Goal: Task Accomplishment & Management: Complete application form

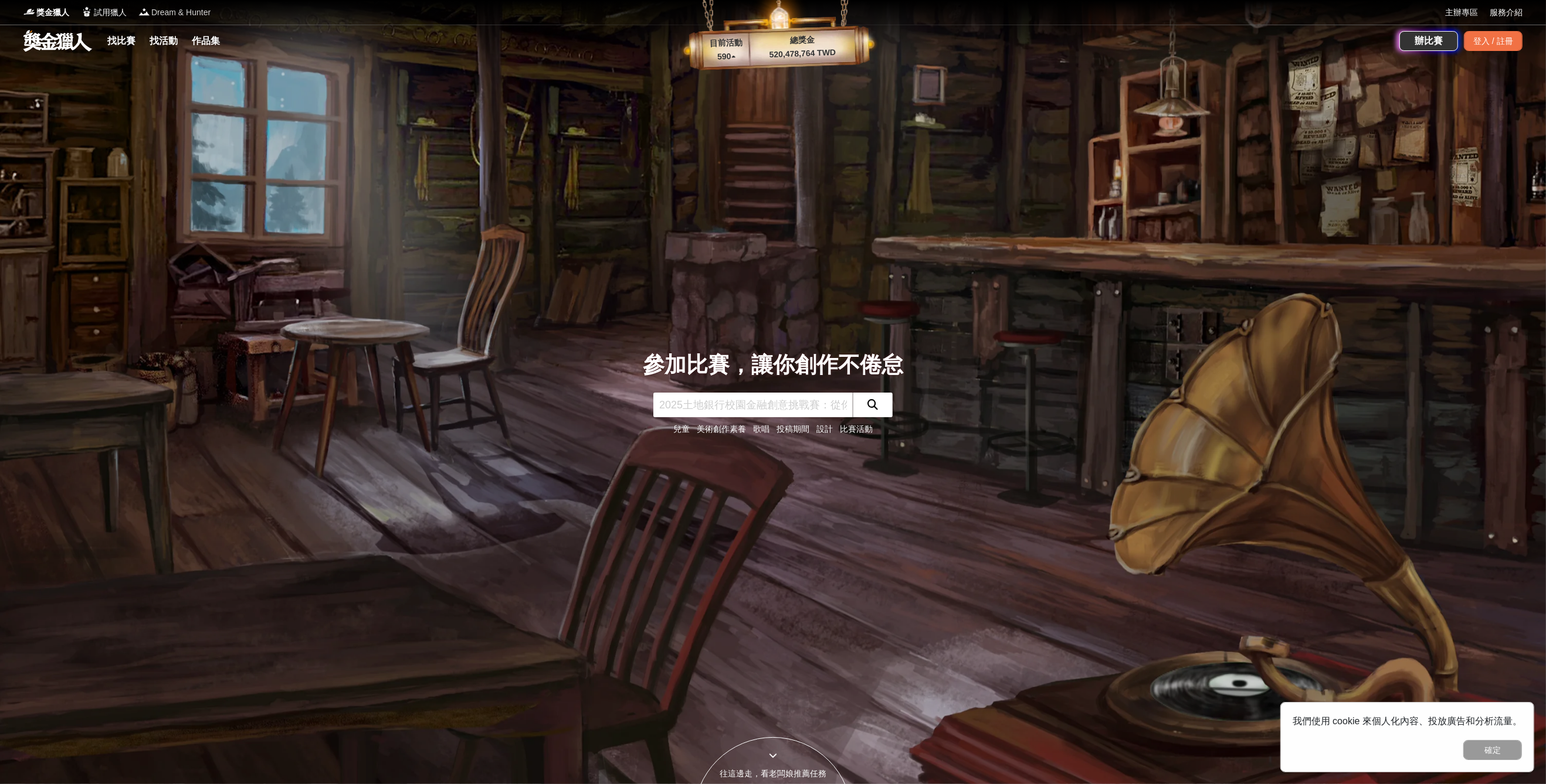
click at [163, 16] on span "Dream & Hunter" at bounding box center [180, 12] width 59 height 12
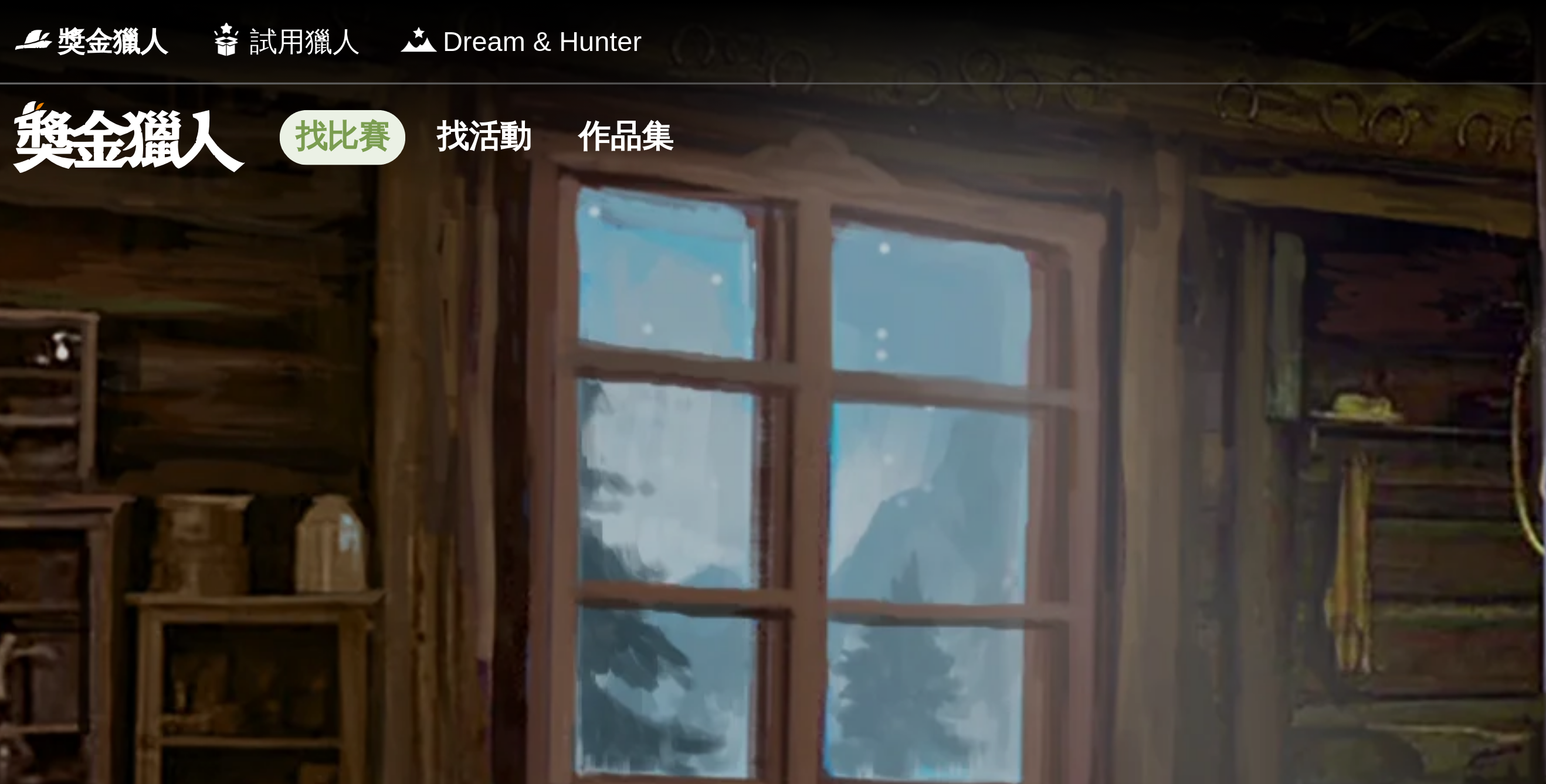
click at [114, 37] on link "找比賽" at bounding box center [122, 41] width 38 height 16
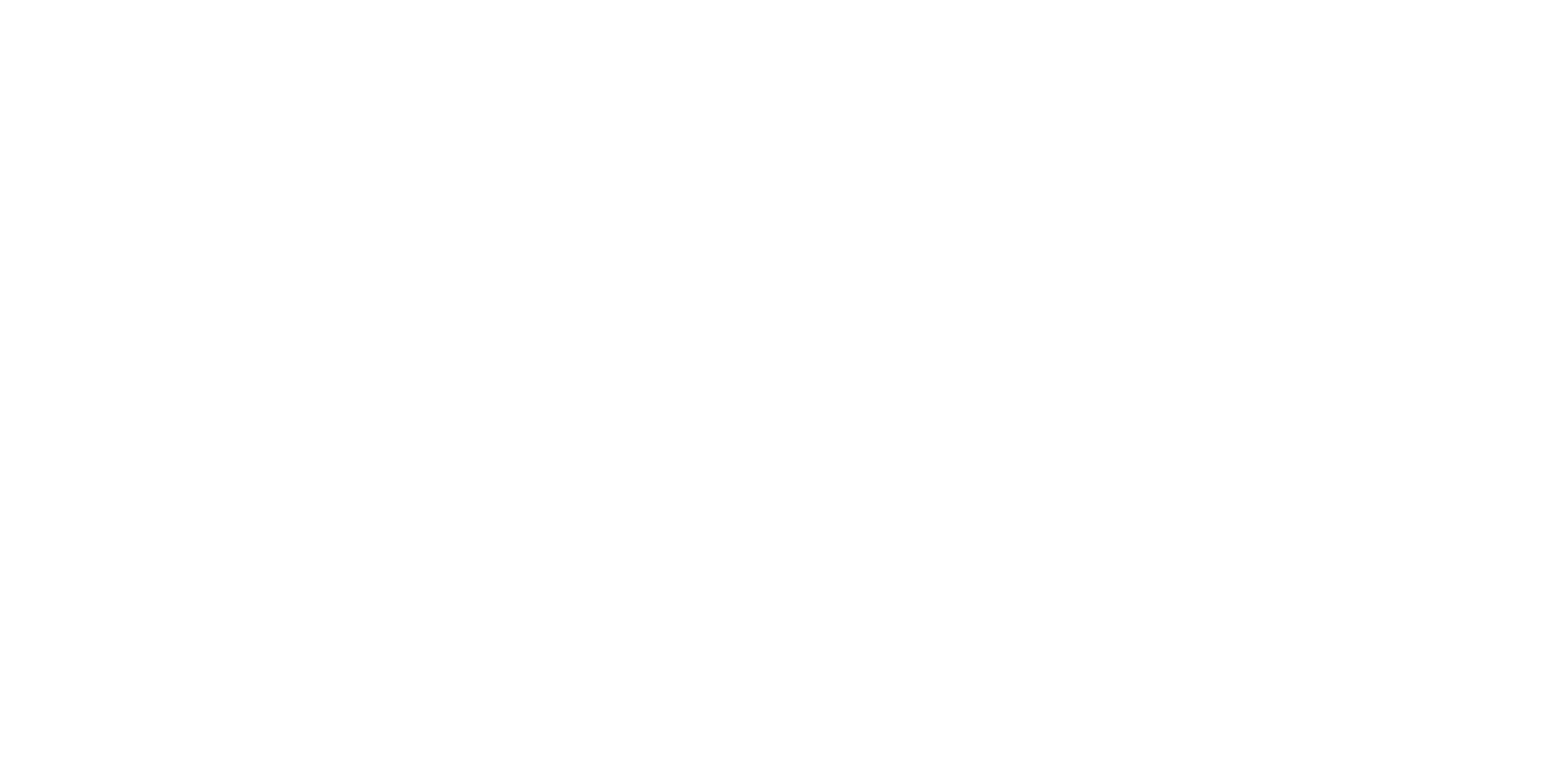
click at [0, 0] on link "找比賽" at bounding box center [0, 0] width 0 height 0
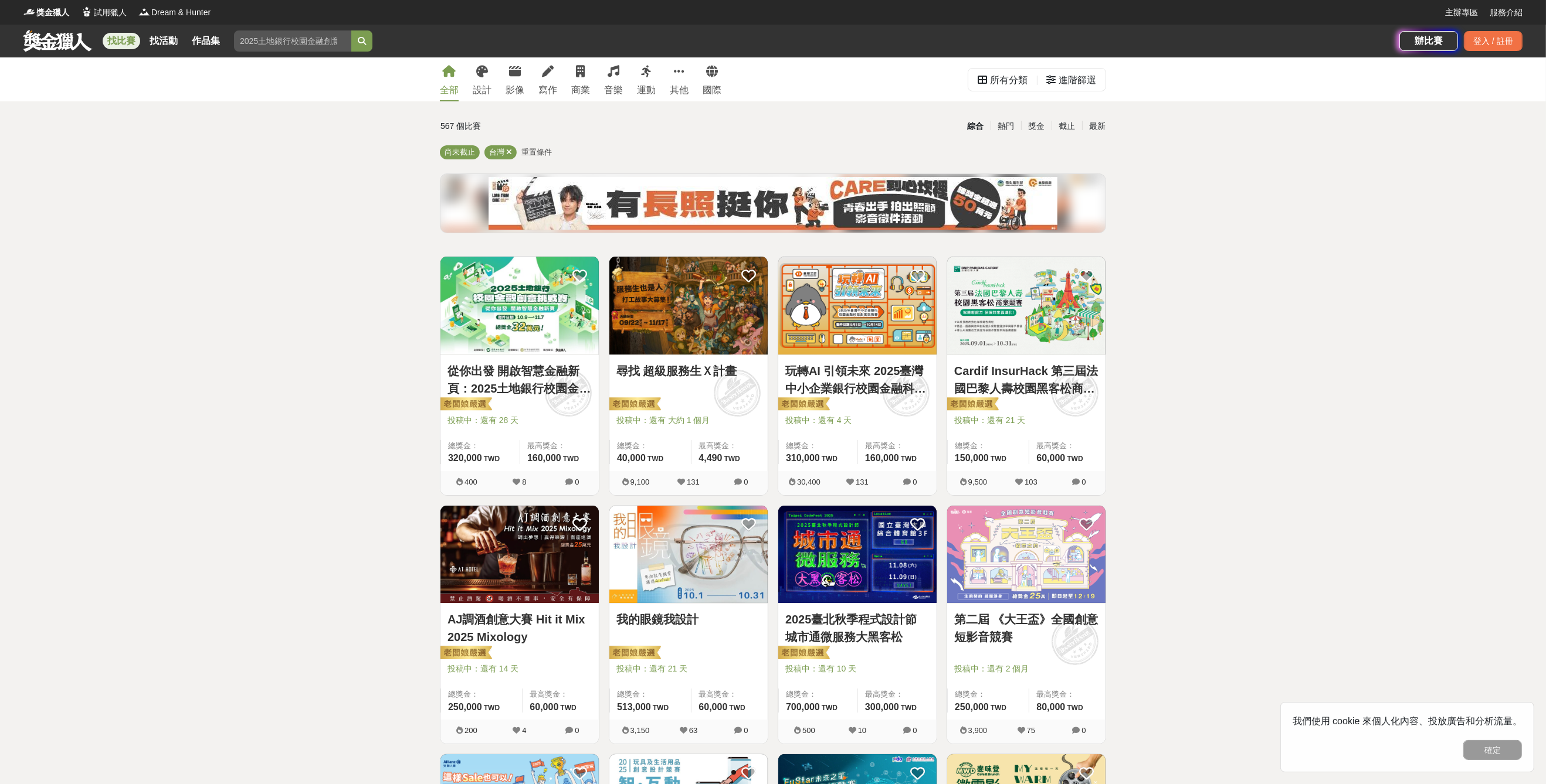
click at [852, 316] on img at bounding box center [857, 306] width 159 height 98
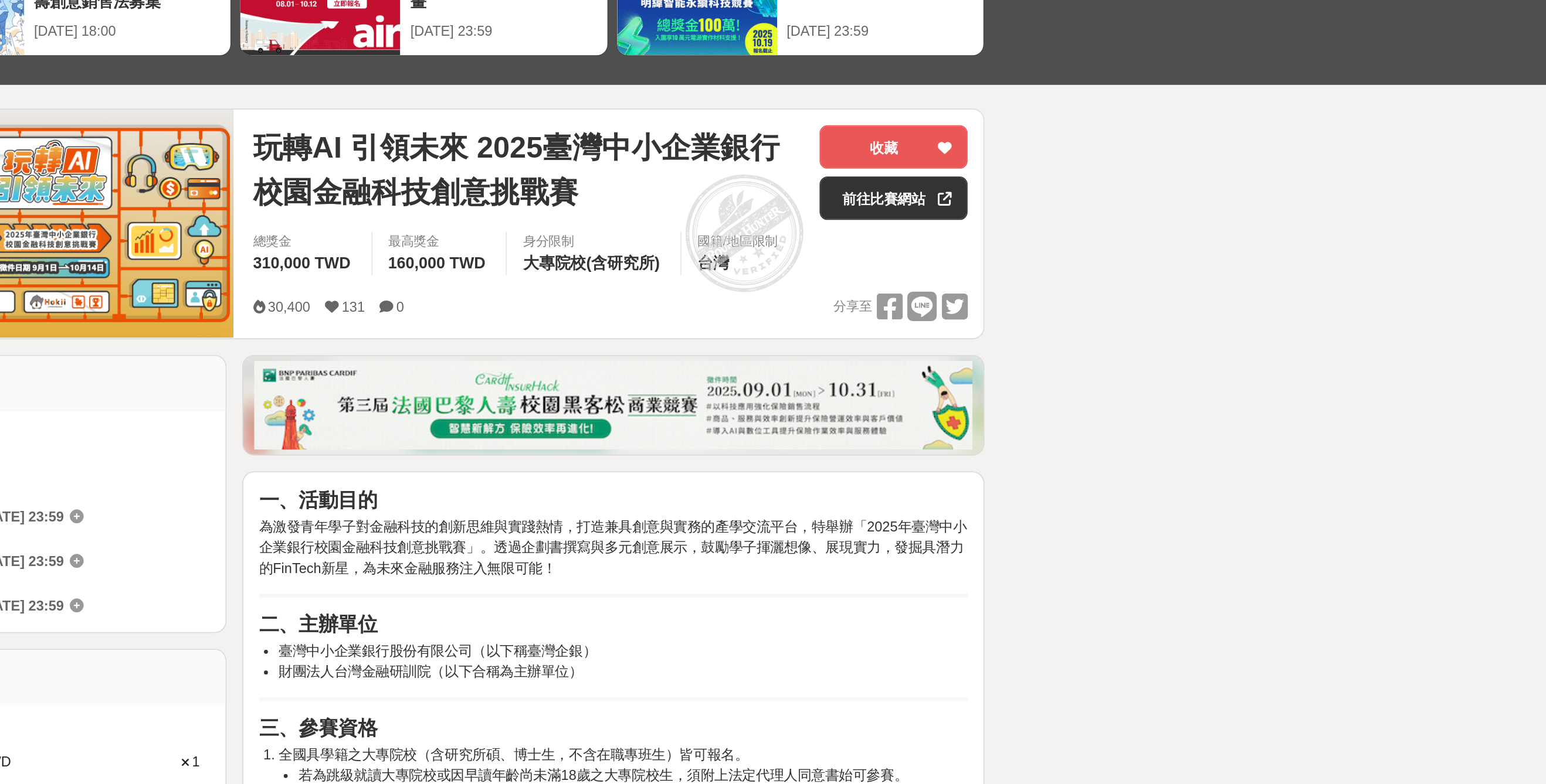
scroll to position [2, 0]
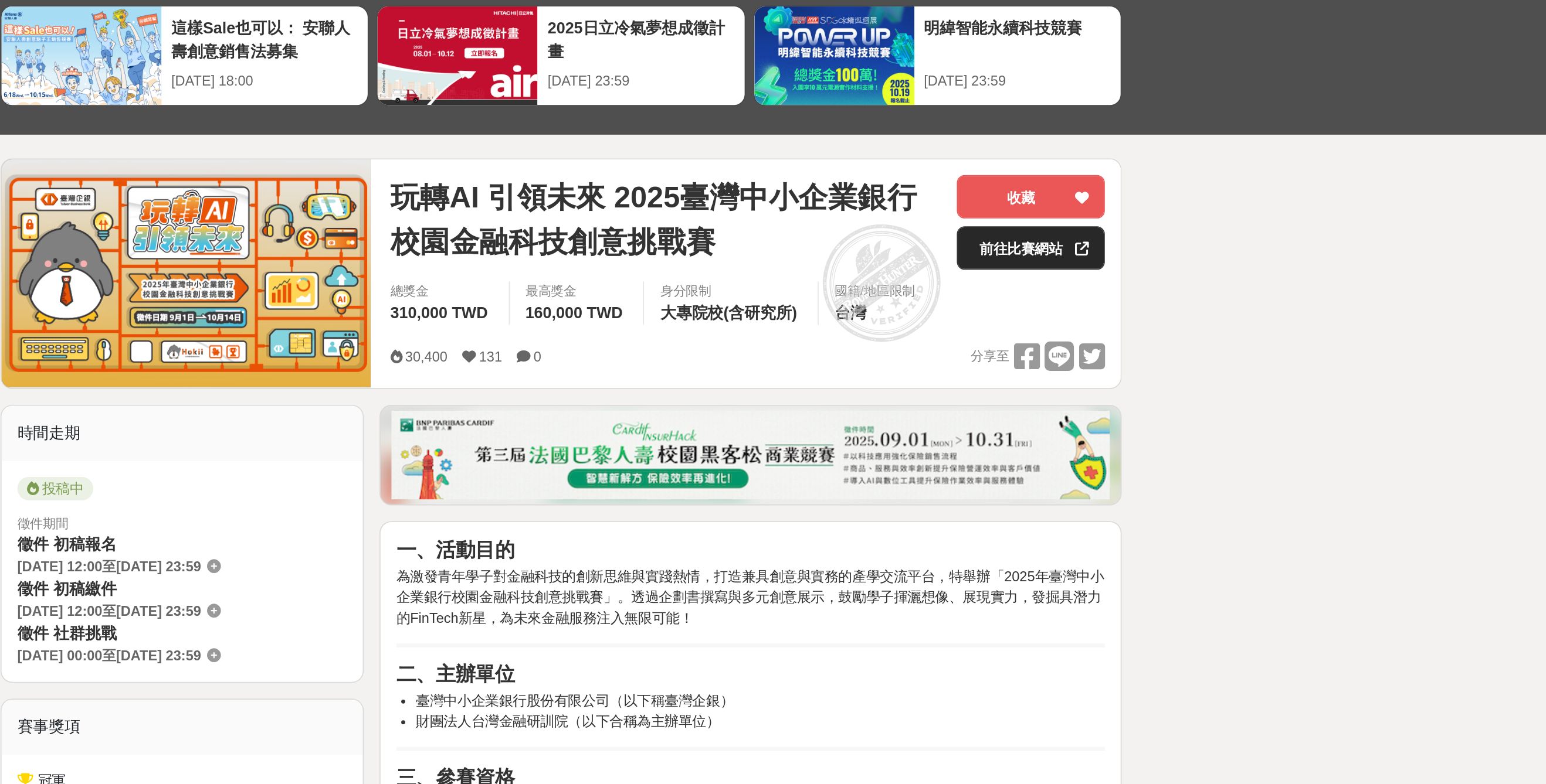
click at [1064, 234] on link "前往比賽網站" at bounding box center [1051, 229] width 88 height 25
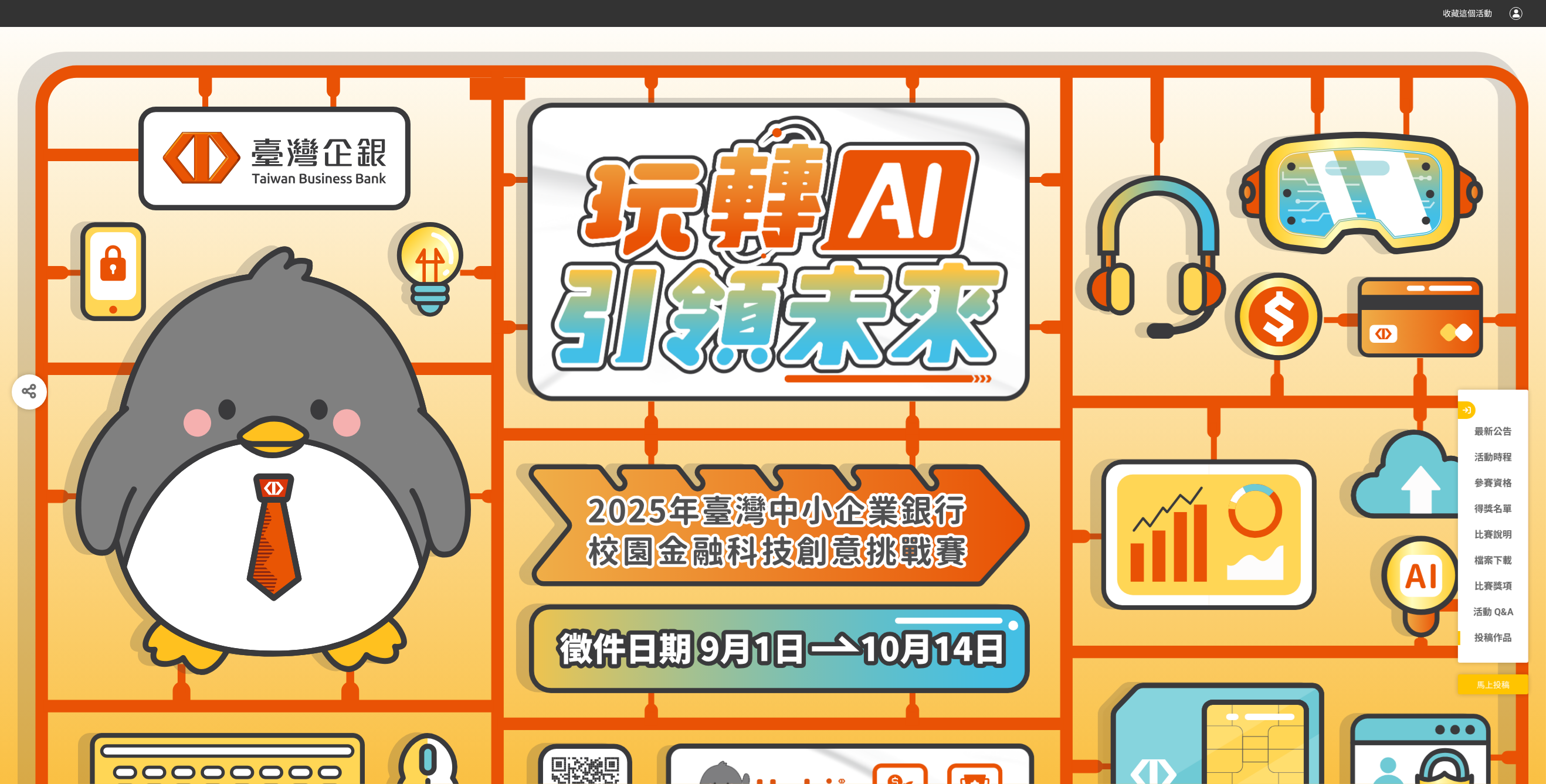
click at [1495, 645] on link "投稿作品" at bounding box center [1492, 638] width 71 height 14
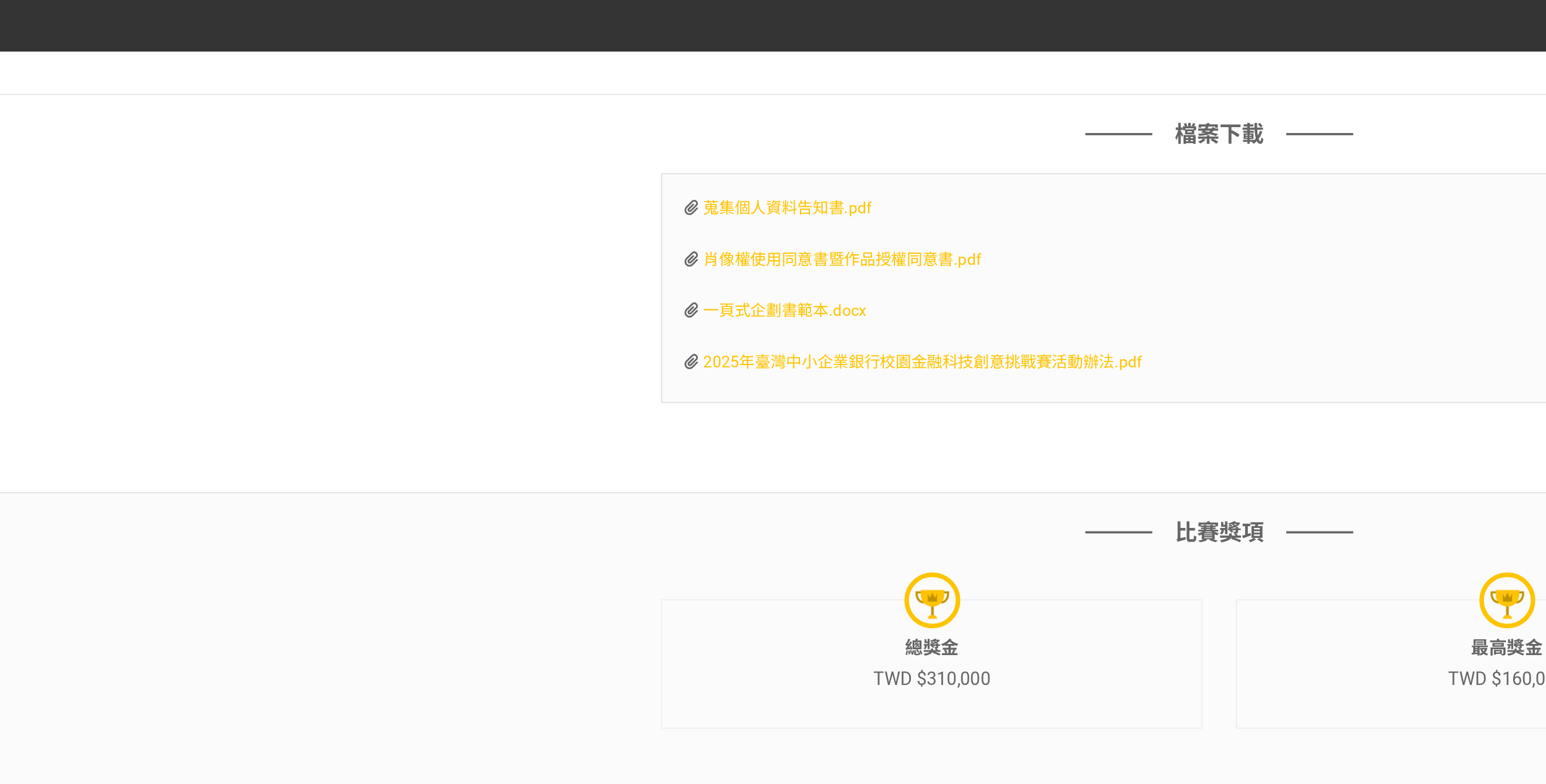
scroll to position [3869, 0]
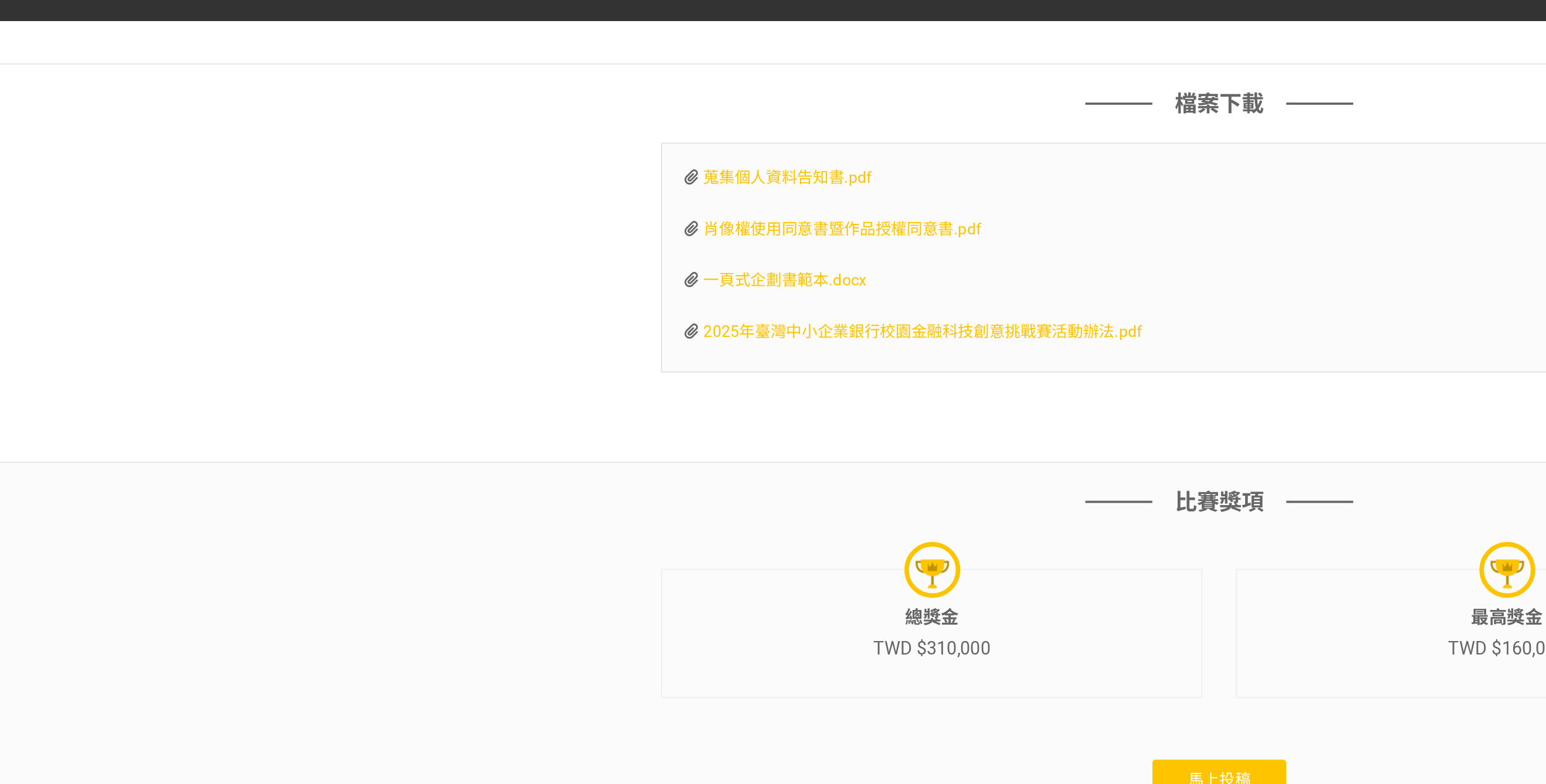
click at [565, 105] on span "蒐集個人資料告知書.pdf" at bounding box center [546, 109] width 89 height 9
click at [600, 139] on span "肖像權使用同意書暨作品授權同意書.pdf" at bounding box center [575, 136] width 146 height 9
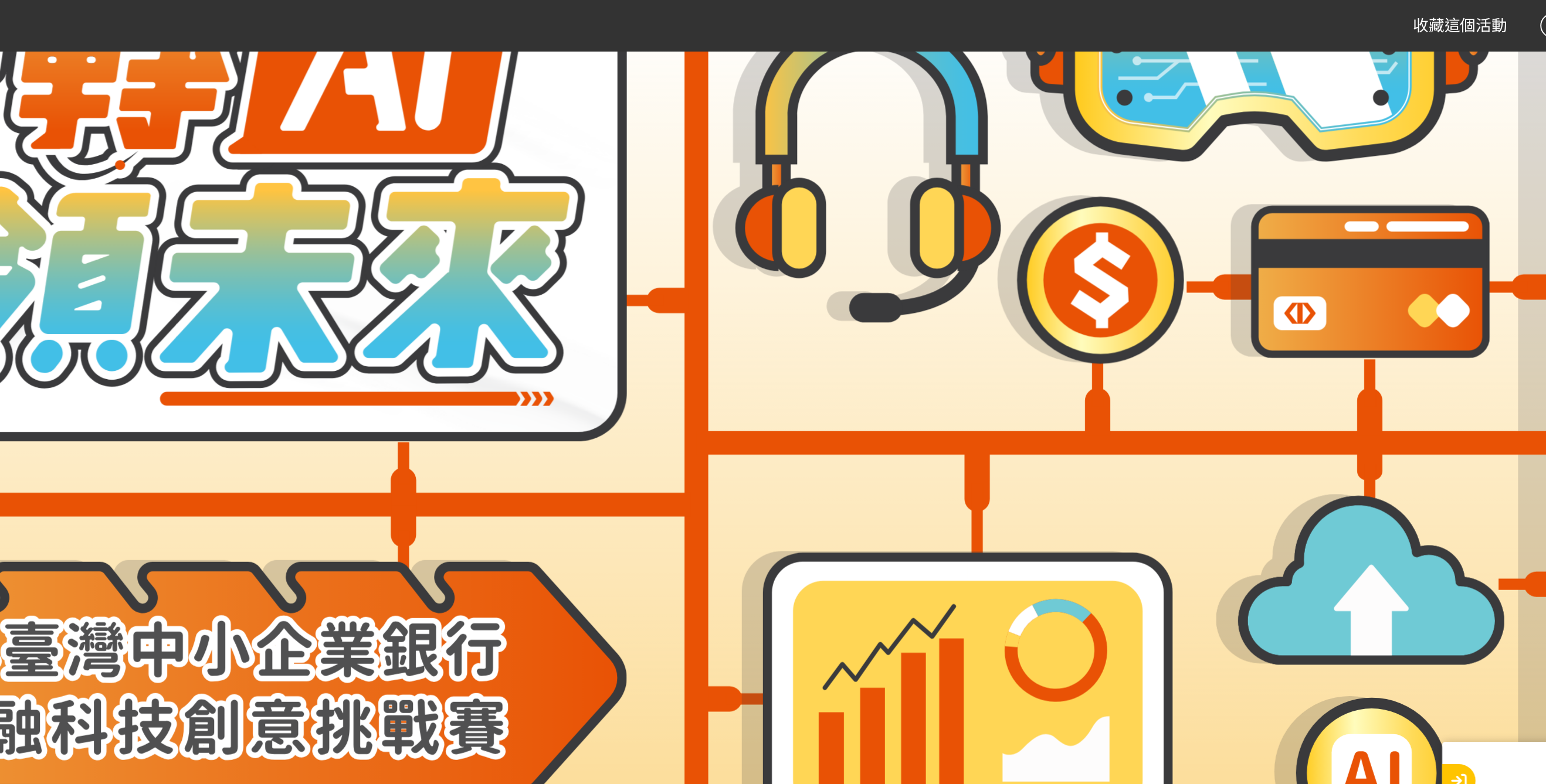
scroll to position [0, 0]
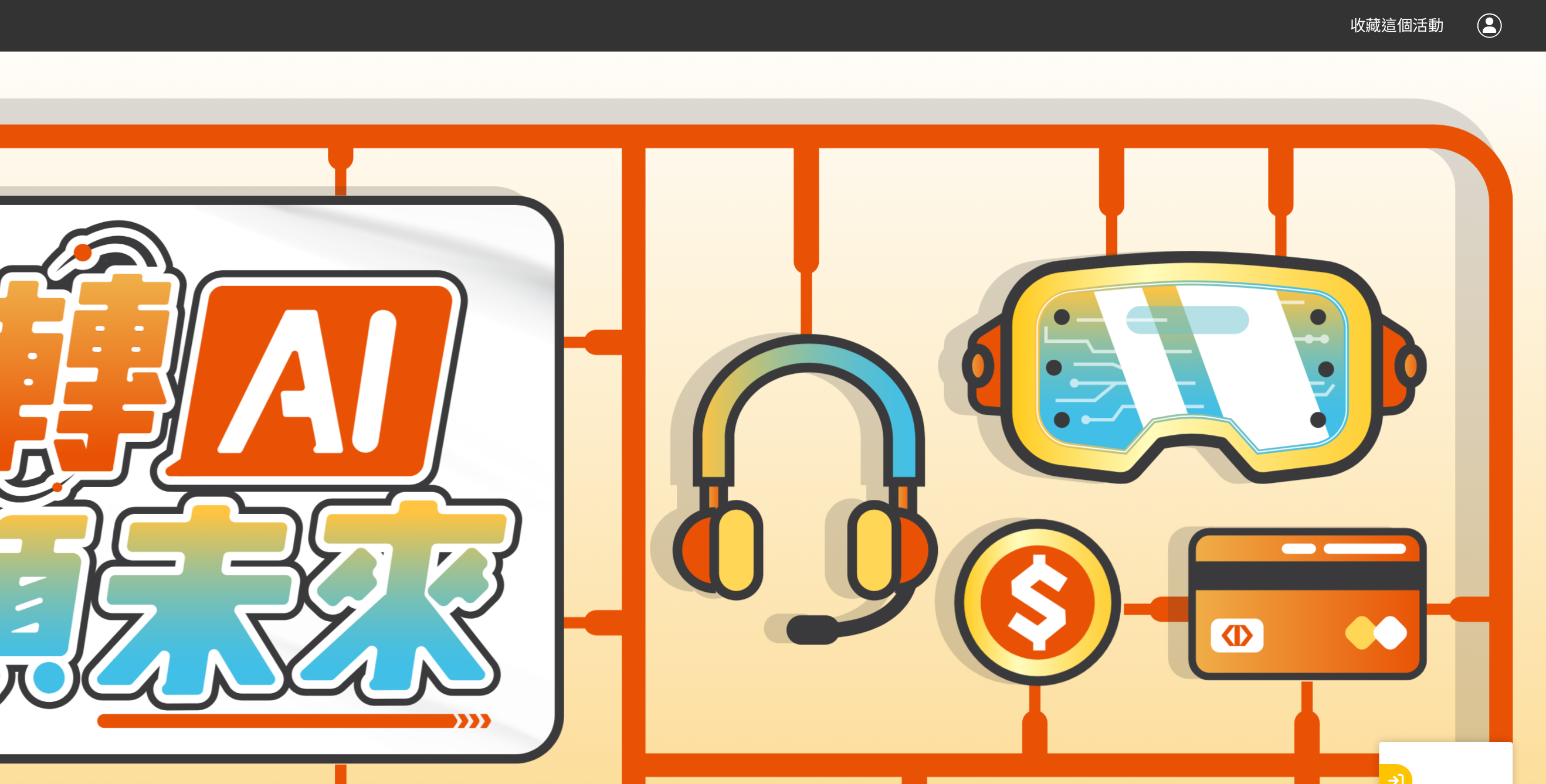
click at [1520, 19] on div at bounding box center [1516, 13] width 13 height 13
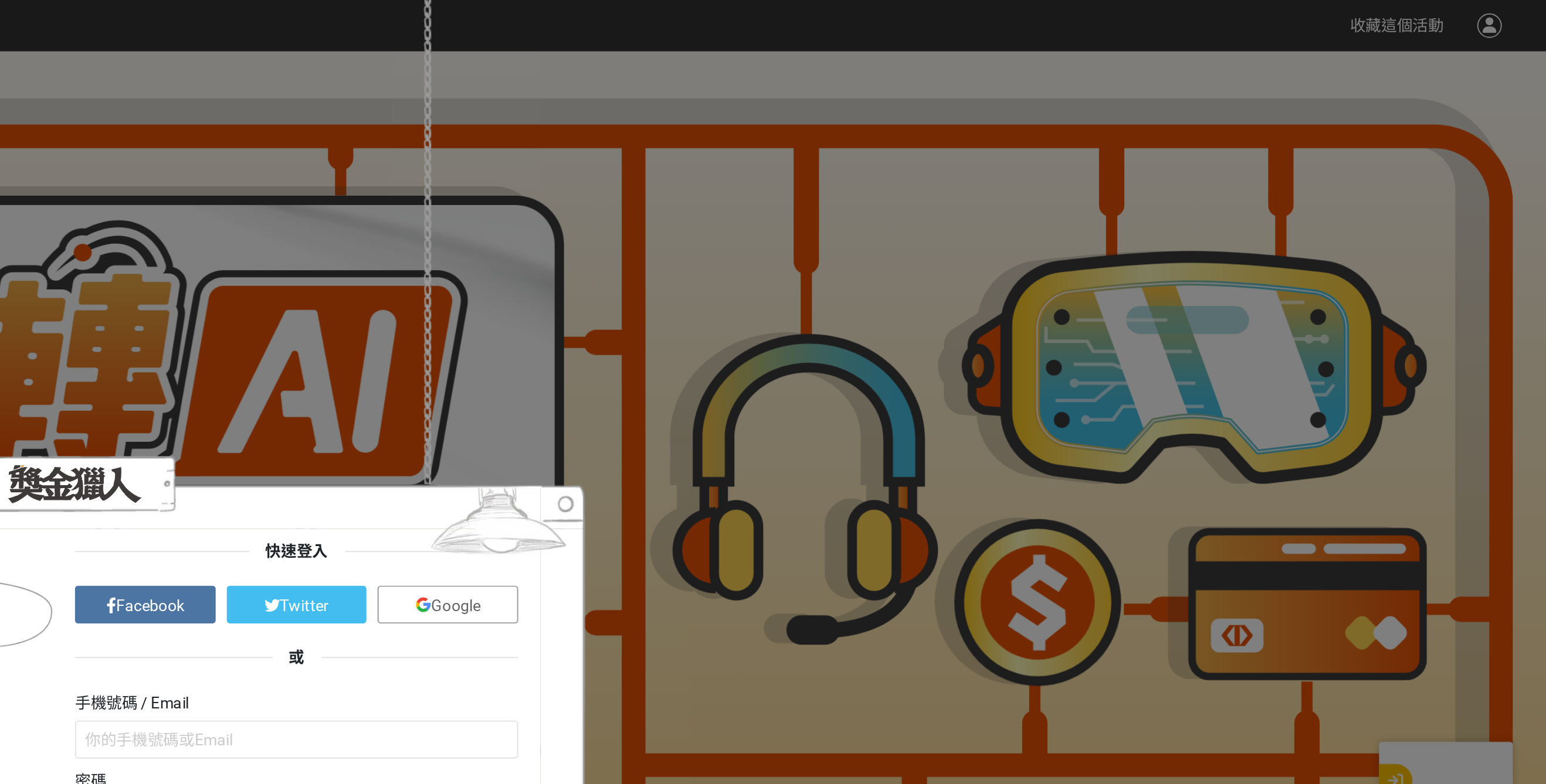
click at [1408, 462] on div "歡迎回來~~ 讓我們繼續未完的旅程！ 快速登入 Facebook Twitter Google 或 手機號碼 / Email 密碼 登入 立即註冊 | 忘記密…" at bounding box center [773, 392] width 1546 height 784
